Goal: Task Accomplishment & Management: Manage account settings

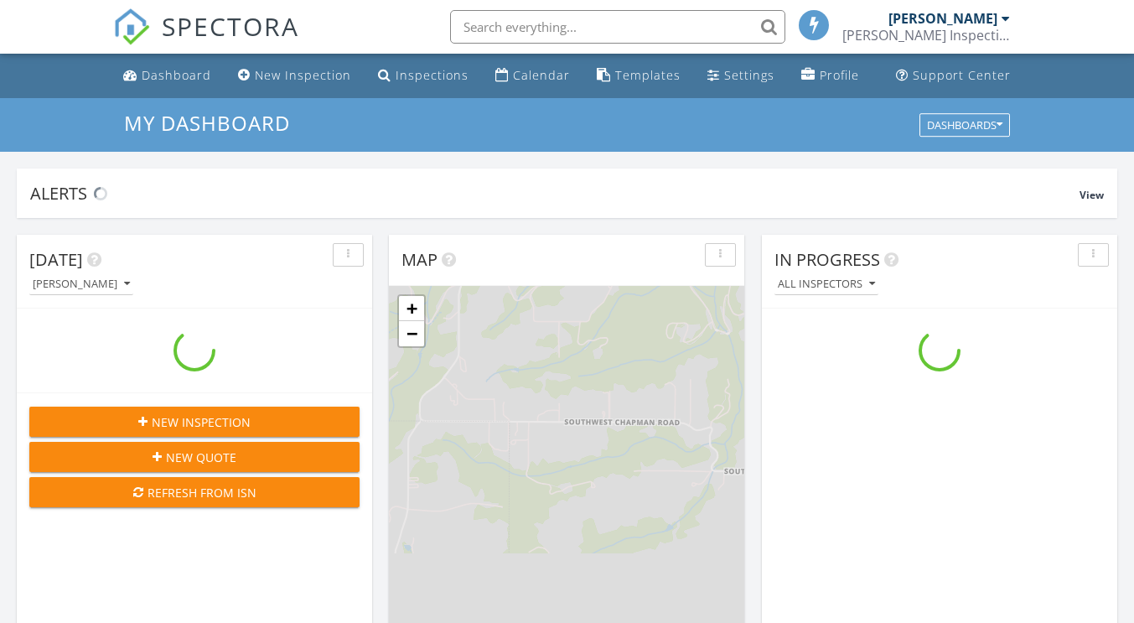
scroll to position [1551, 1160]
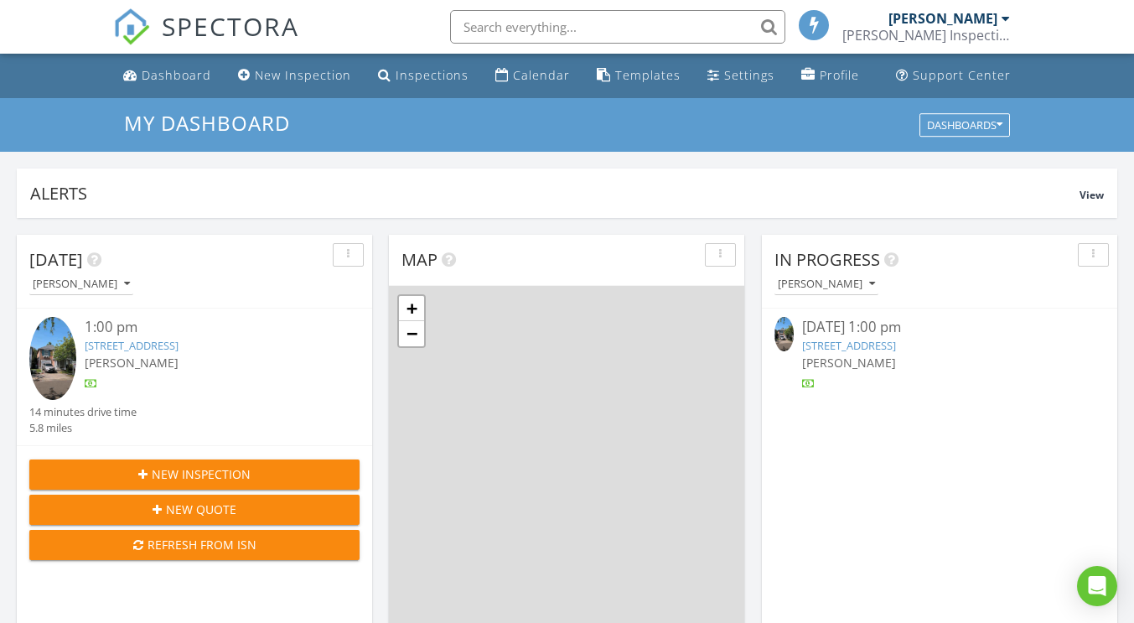
click at [178, 343] on link "[STREET_ADDRESS]" at bounding box center [132, 345] width 94 height 15
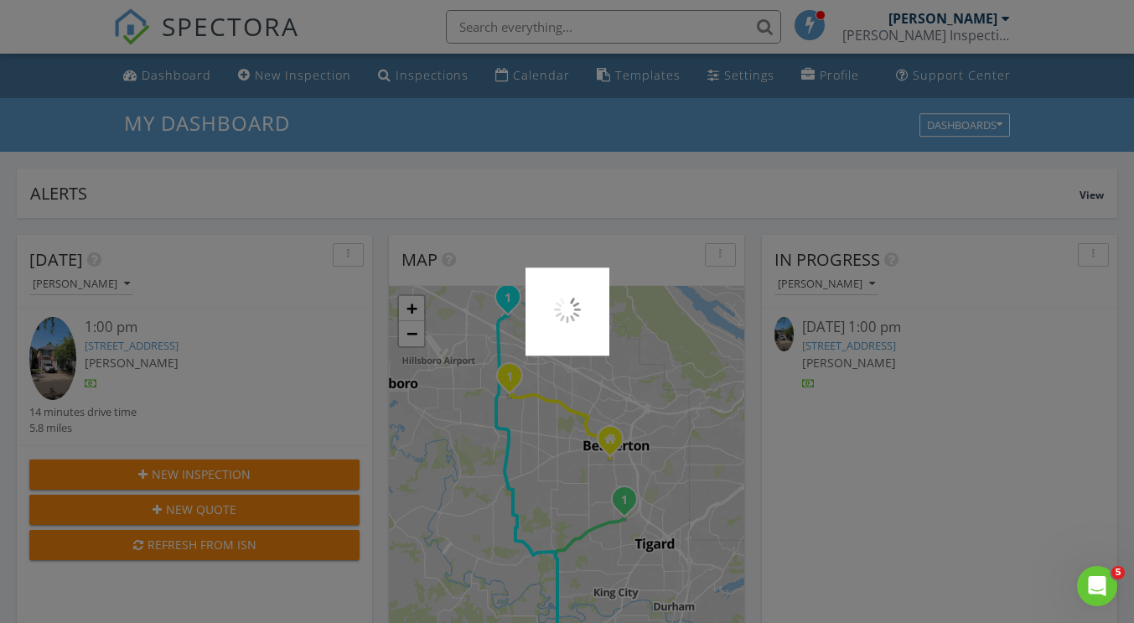
scroll to position [0, 0]
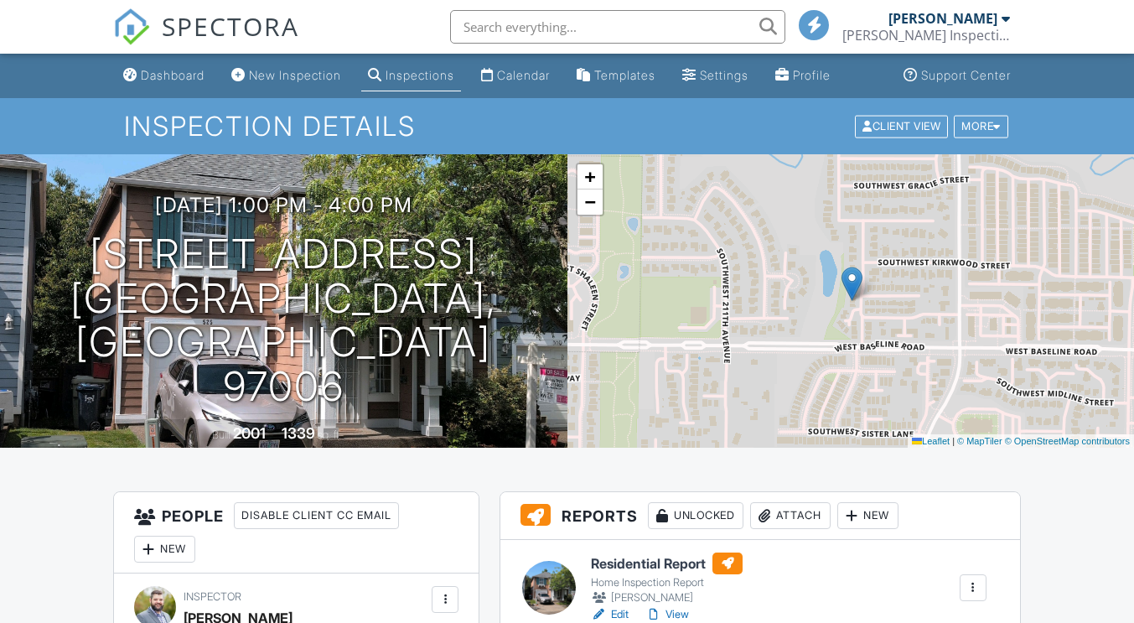
click at [615, 606] on link "Edit" at bounding box center [610, 614] width 38 height 17
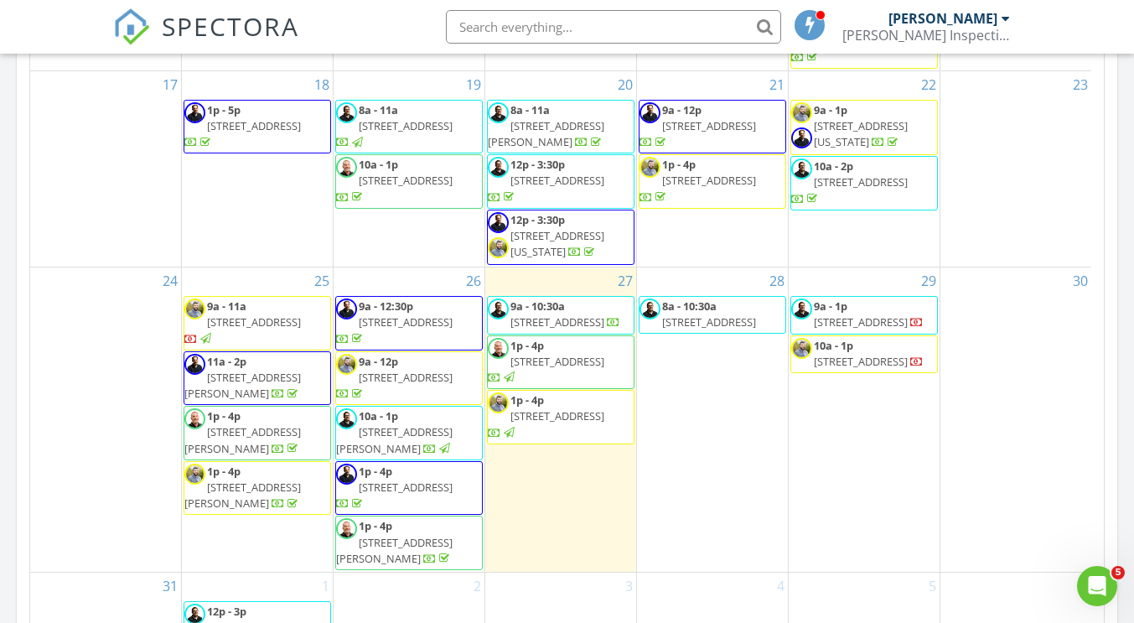
scroll to position [1006, 0]
